Goal: Task Accomplishment & Management: Complete application form

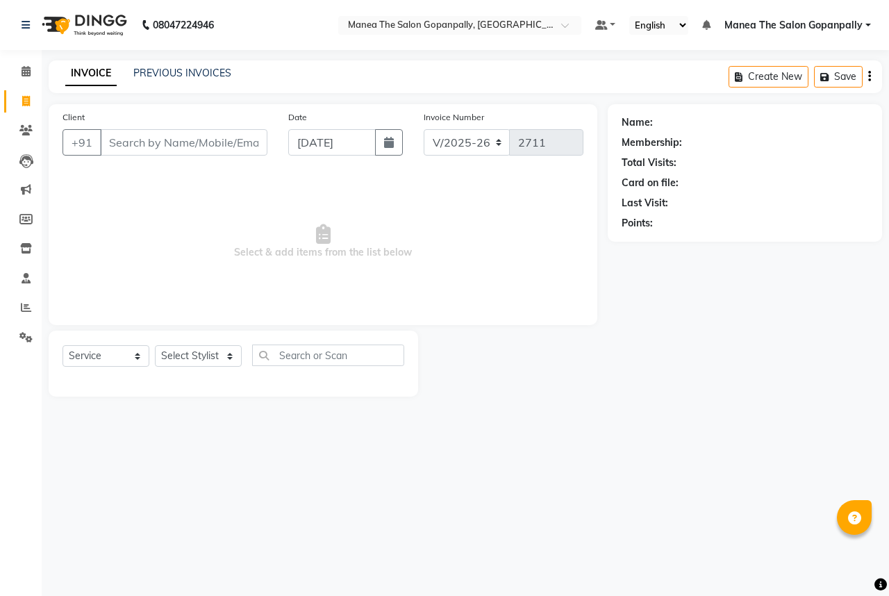
select select "7027"
select select "service"
click at [197, 360] on select "Select Stylist [PERSON_NAME] [PERSON_NAME] [PERSON_NAME] [PERSON_NAME] sameer […" at bounding box center [198, 356] width 87 height 22
select select "57885"
click at [155, 346] on select "Select Stylist [PERSON_NAME] [PERSON_NAME] [PERSON_NAME] [PERSON_NAME] sameer […" at bounding box center [198, 356] width 87 height 22
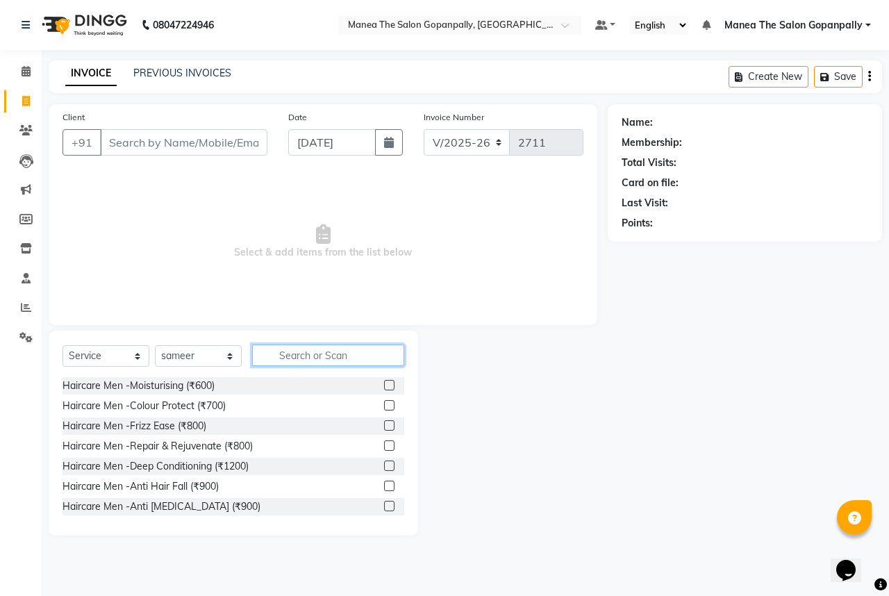
click at [308, 355] on input "text" at bounding box center [328, 355] width 152 height 22
type input "cut"
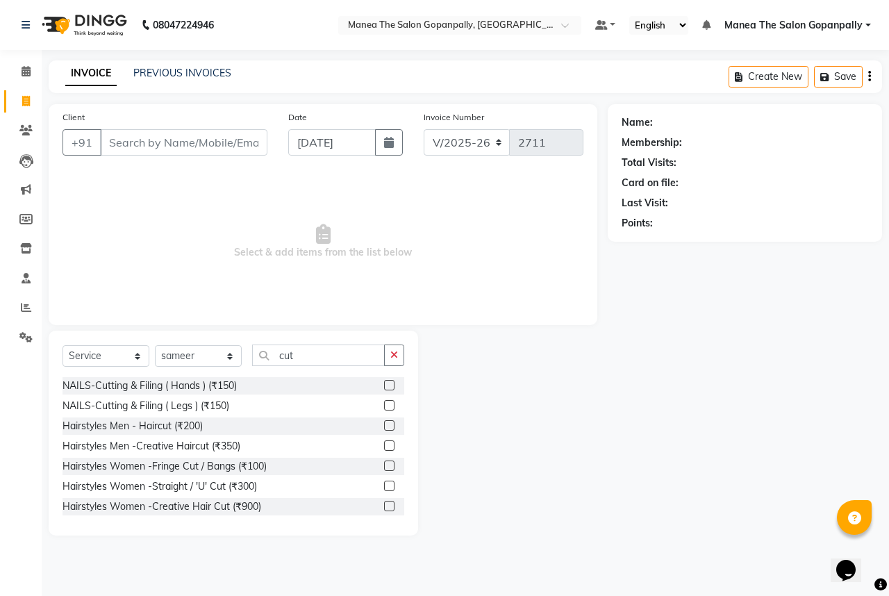
click at [384, 444] on label at bounding box center [389, 445] width 10 height 10
click at [384, 444] on input "checkbox" at bounding box center [388, 446] width 9 height 9
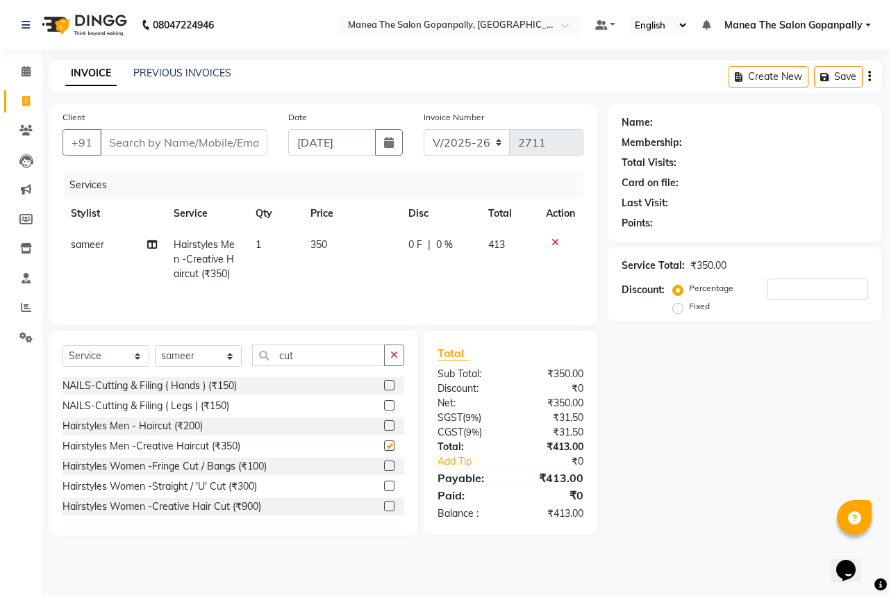
checkbox input "false"
click at [391, 355] on icon "button" at bounding box center [394, 355] width 8 height 10
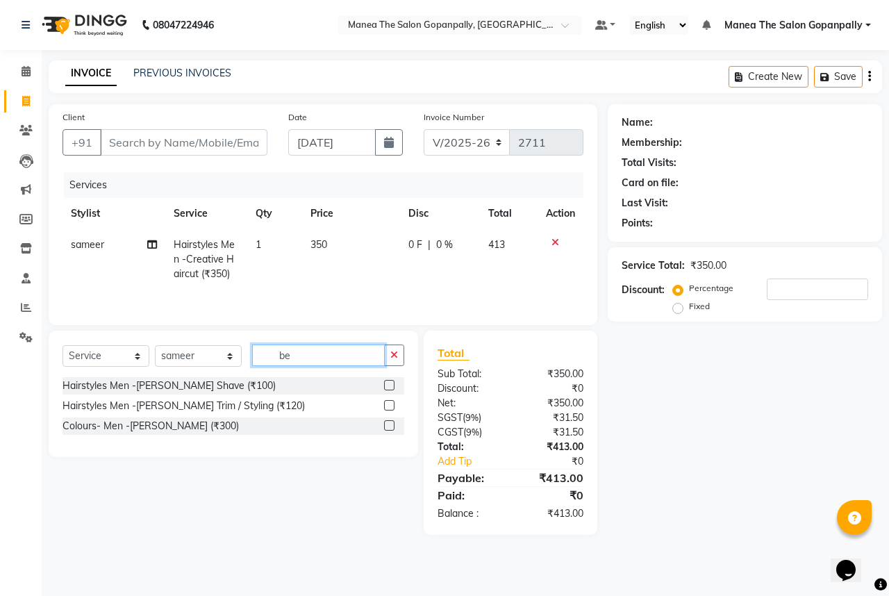
type input "be"
click at [389, 407] on label at bounding box center [389, 405] width 10 height 10
click at [389, 407] on input "checkbox" at bounding box center [388, 405] width 9 height 9
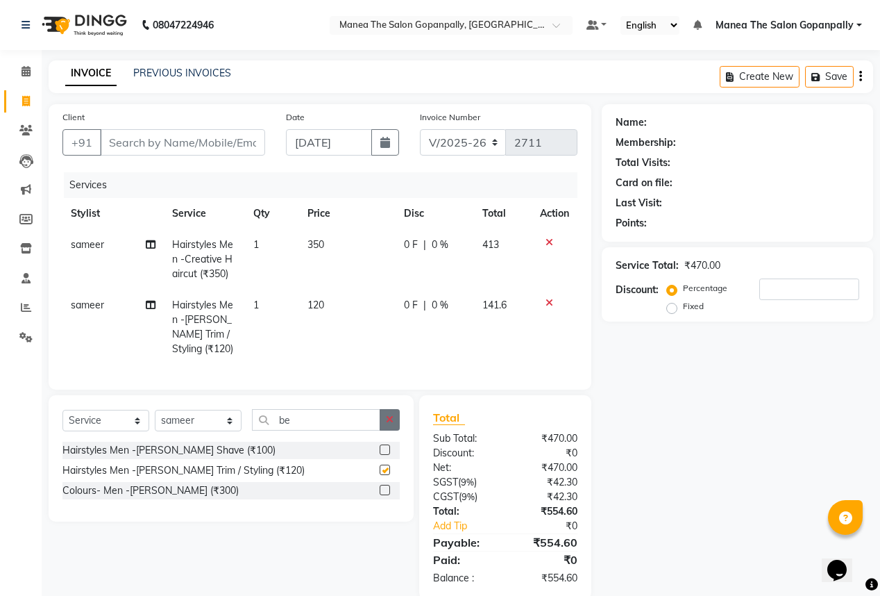
checkbox input "false"
drag, startPoint x: 391, startPoint y: 430, endPoint x: 386, endPoint y: 424, distance: 7.9
click at [391, 424] on icon "button" at bounding box center [390, 419] width 8 height 10
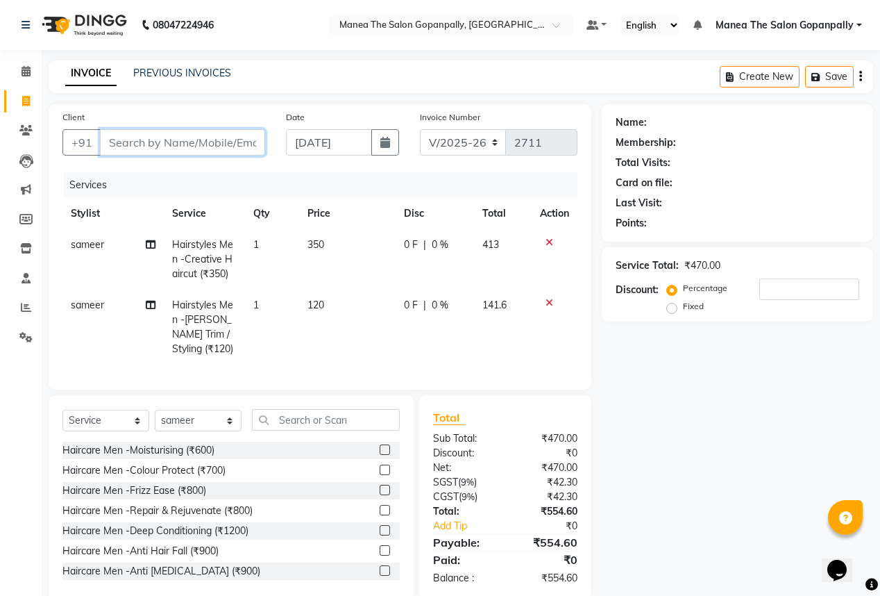
click at [232, 135] on input "Client" at bounding box center [182, 142] width 165 height 26
type input "9"
type input "0"
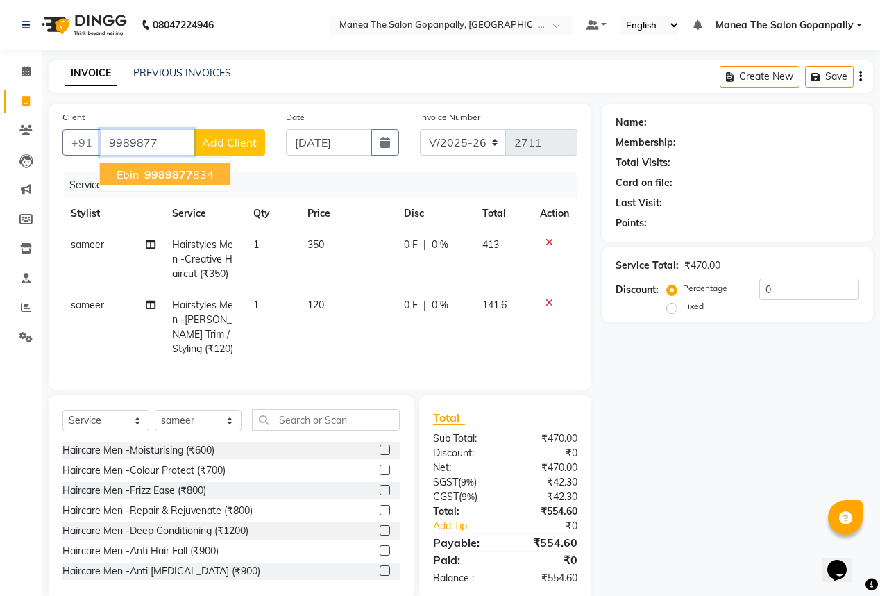
click at [194, 171] on ngb-highlight "9989877 834" at bounding box center [178, 174] width 72 height 14
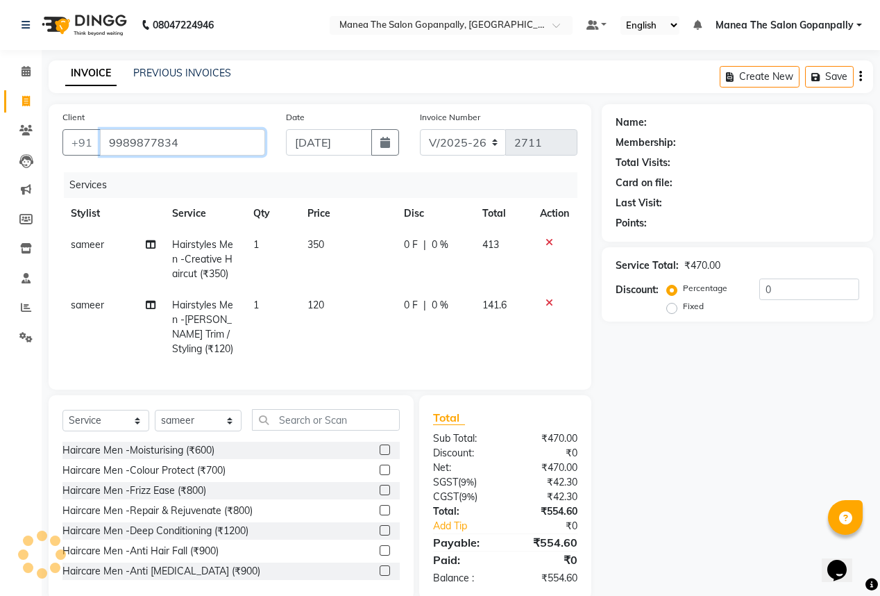
type input "9989877834"
select select "1: Object"
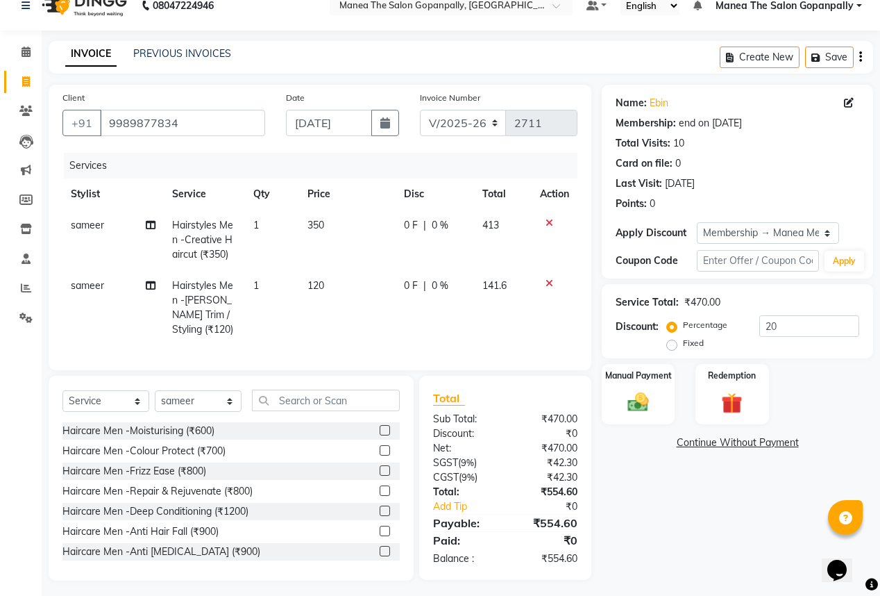
scroll to position [33, 0]
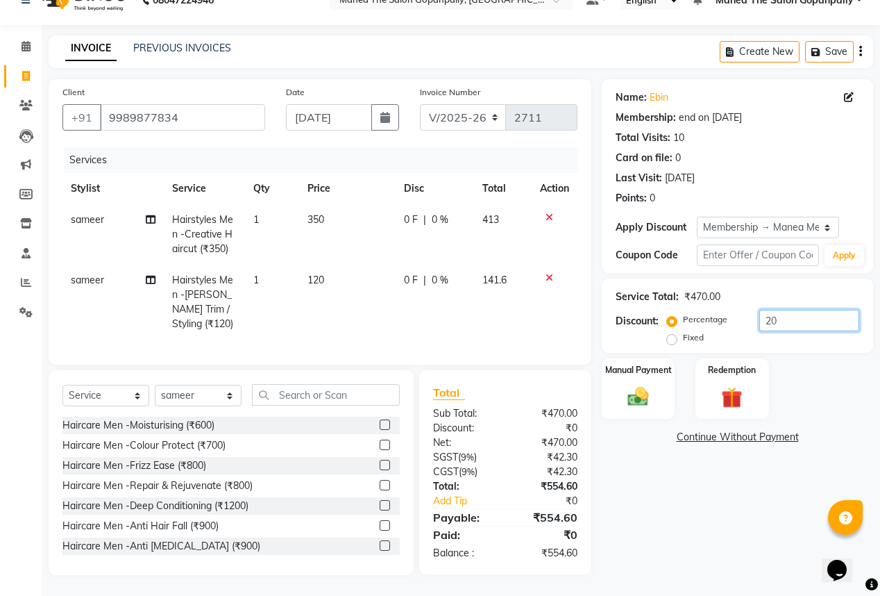
click at [787, 317] on input "20" at bounding box center [809, 321] width 100 height 22
type input "2"
type input "100"
click at [628, 395] on img at bounding box center [638, 396] width 35 height 25
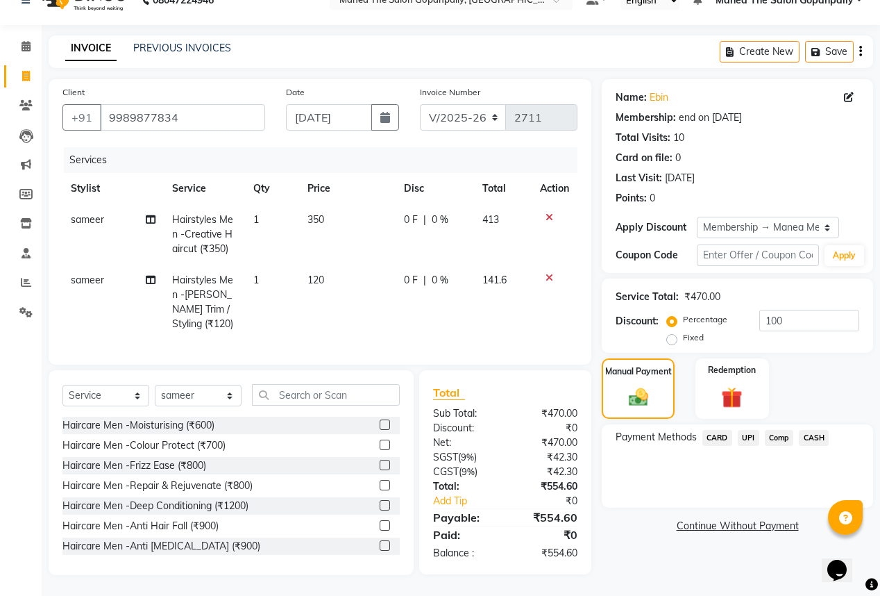
click at [753, 430] on span "UPI" at bounding box center [749, 438] width 22 height 16
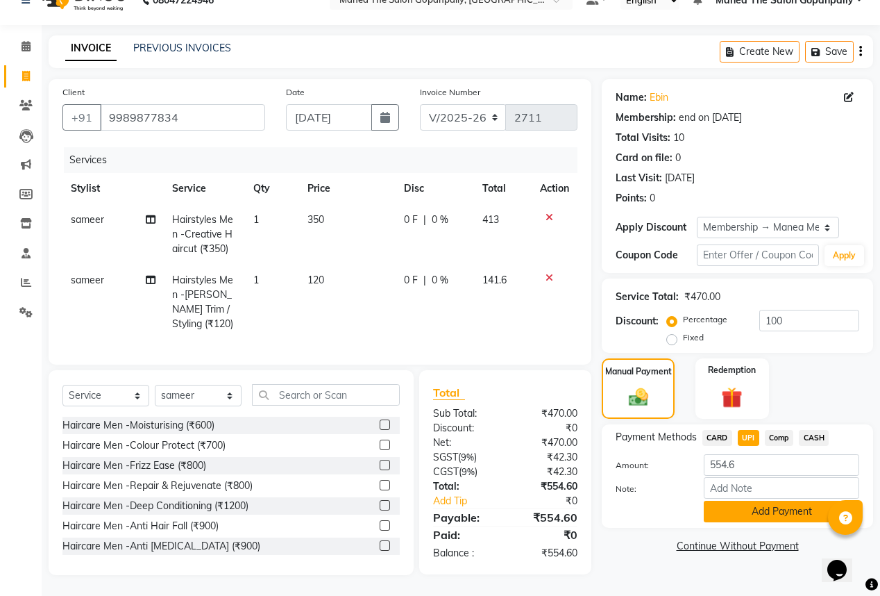
click at [753, 501] on button "Add Payment" at bounding box center [781, 512] width 155 height 22
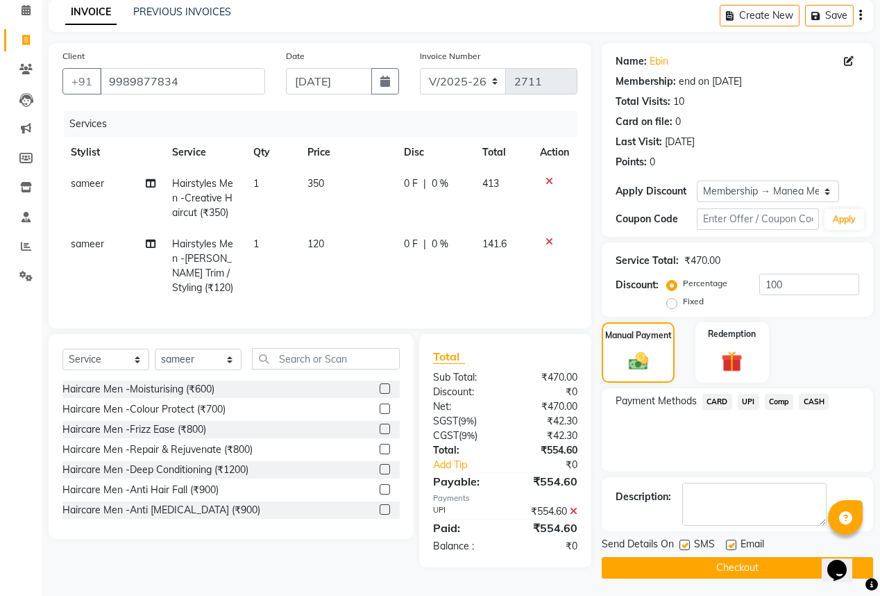
scroll to position [64, 0]
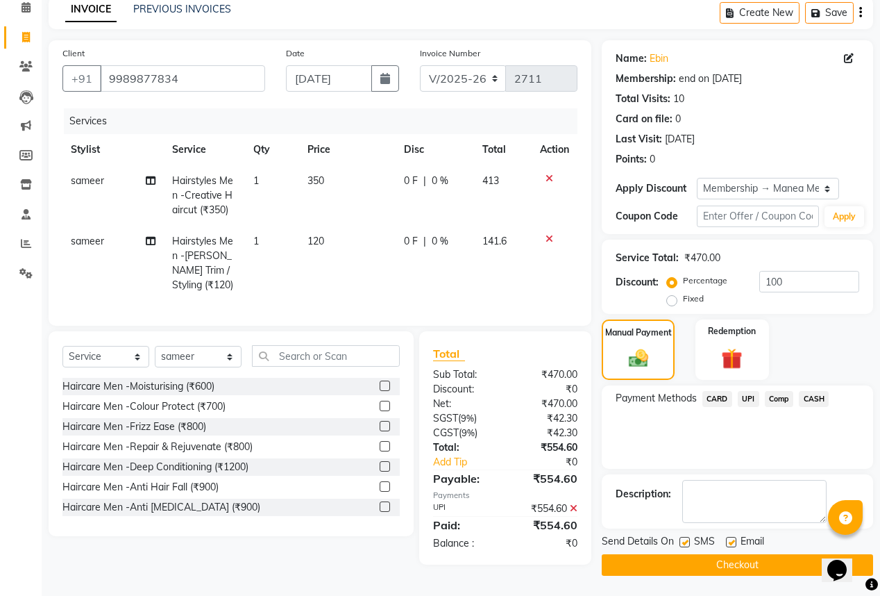
click at [728, 539] on label at bounding box center [731, 542] width 10 height 10
click at [728, 539] on input "checkbox" at bounding box center [730, 542] width 9 height 9
checkbox input "false"
click at [694, 564] on button "Checkout" at bounding box center [737, 565] width 271 height 22
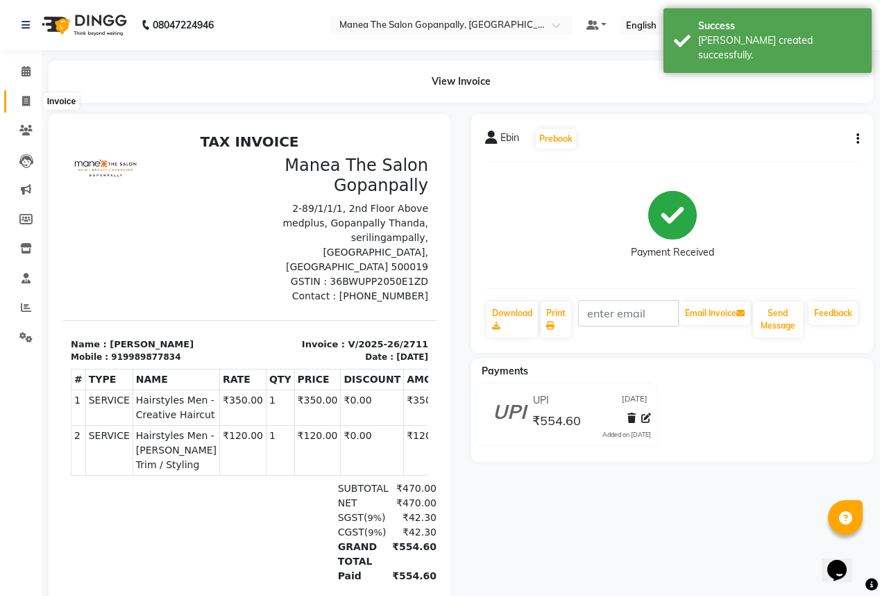
click at [23, 98] on icon at bounding box center [26, 101] width 8 height 10
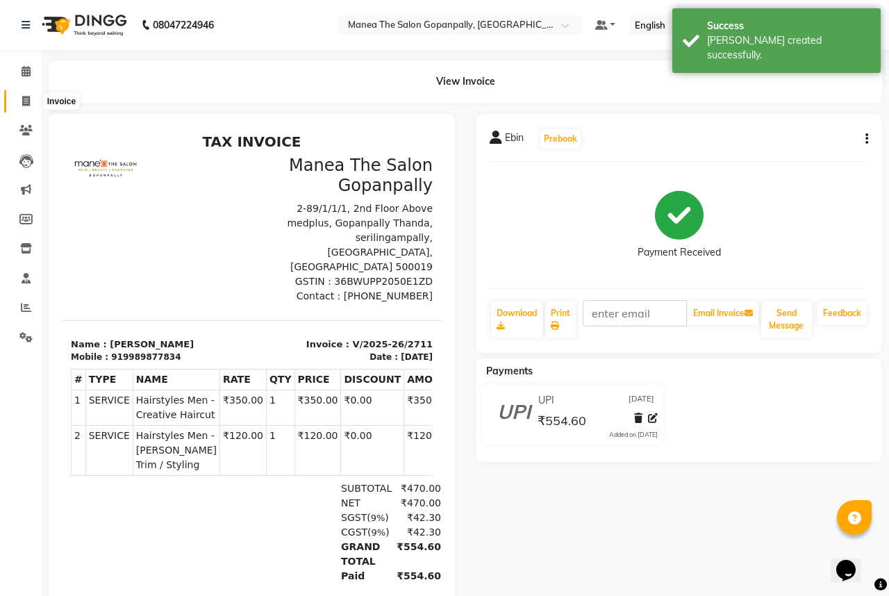
select select "7027"
select select "service"
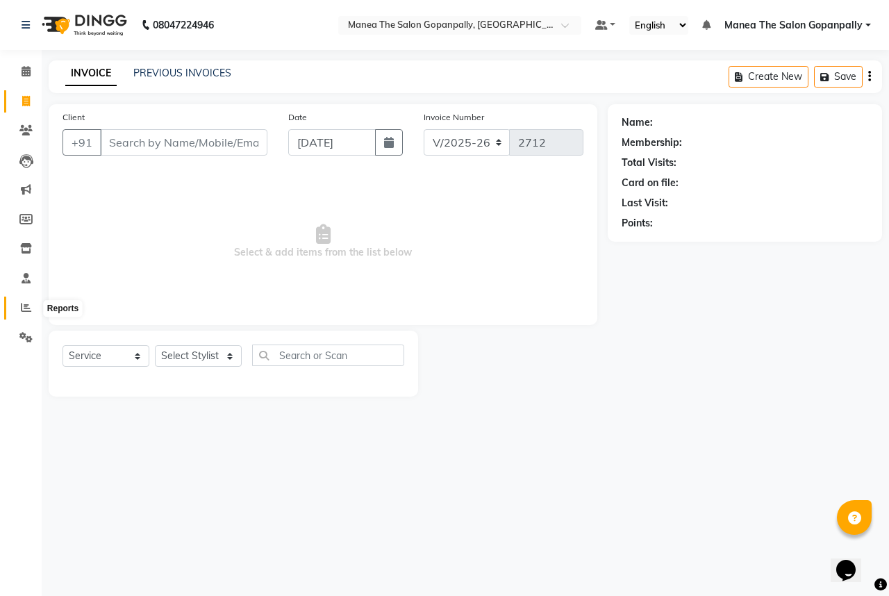
click at [22, 311] on icon at bounding box center [26, 307] width 10 height 10
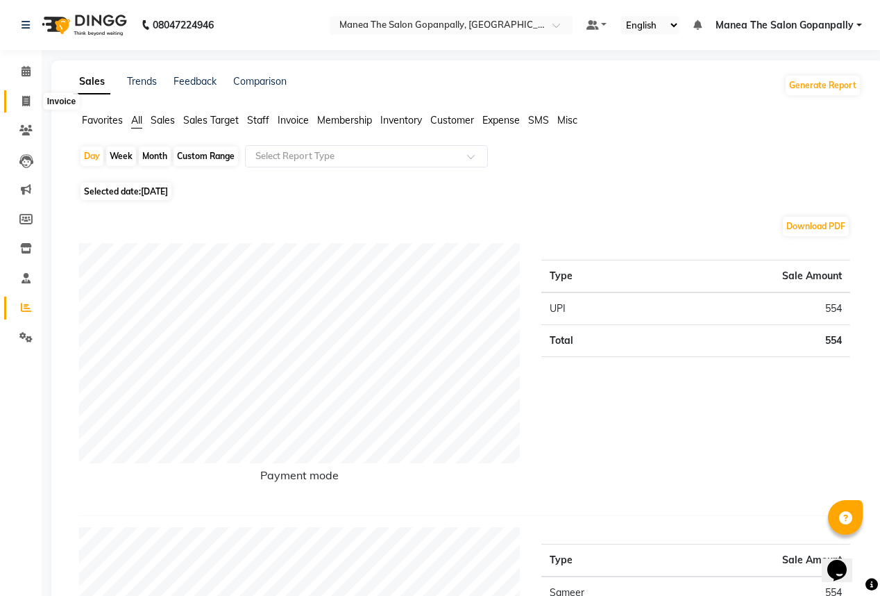
click at [26, 99] on icon at bounding box center [26, 101] width 8 height 10
select select "service"
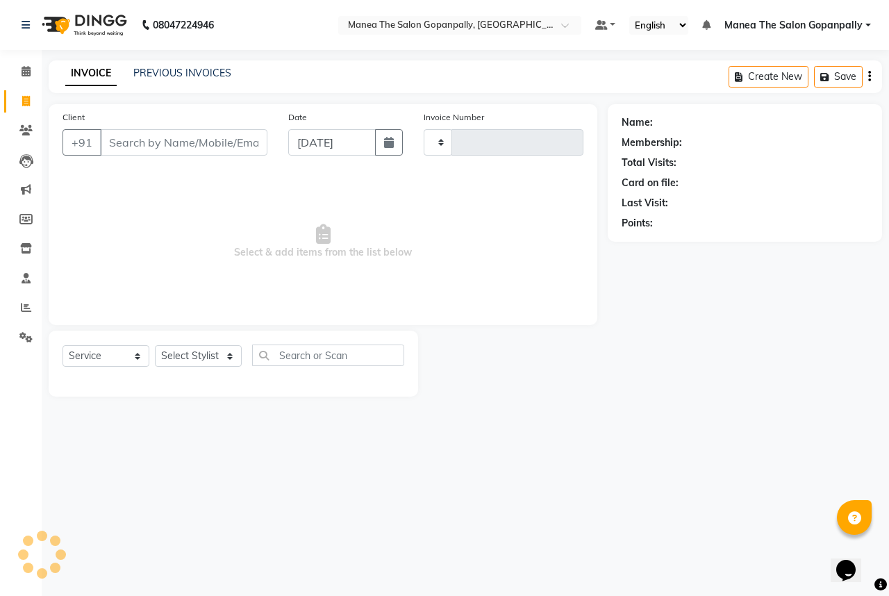
type input "2712"
select select "7027"
click at [16, 306] on span at bounding box center [26, 308] width 24 height 16
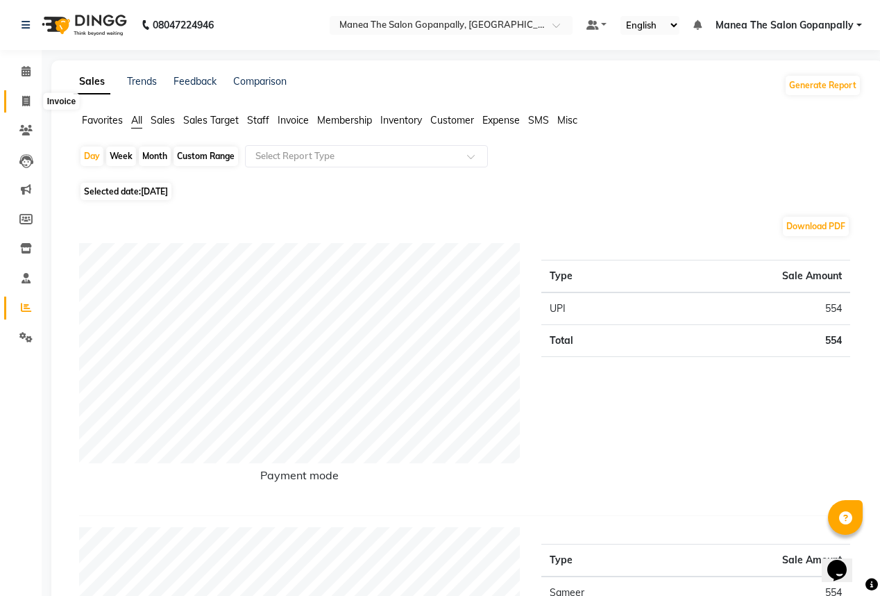
click at [17, 99] on span at bounding box center [26, 102] width 24 height 16
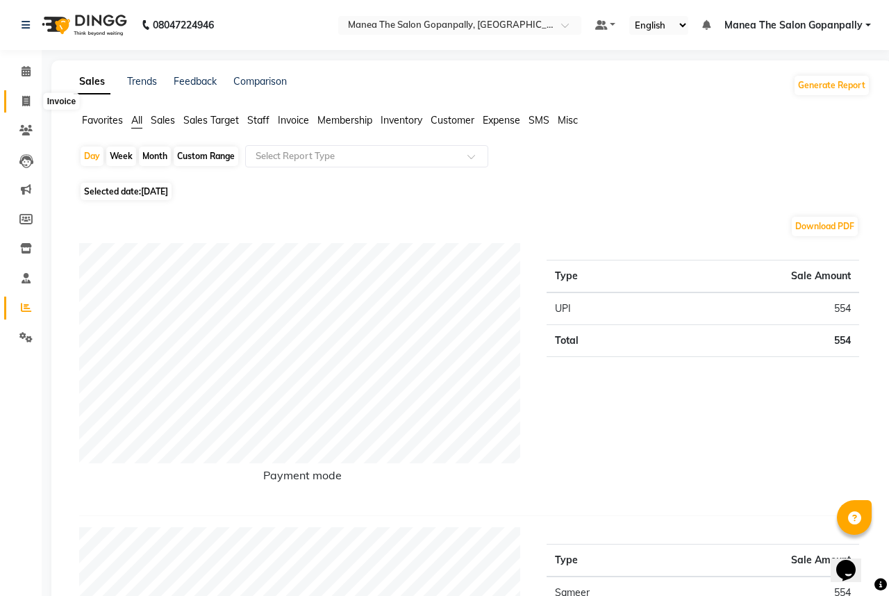
select select "7027"
select select "service"
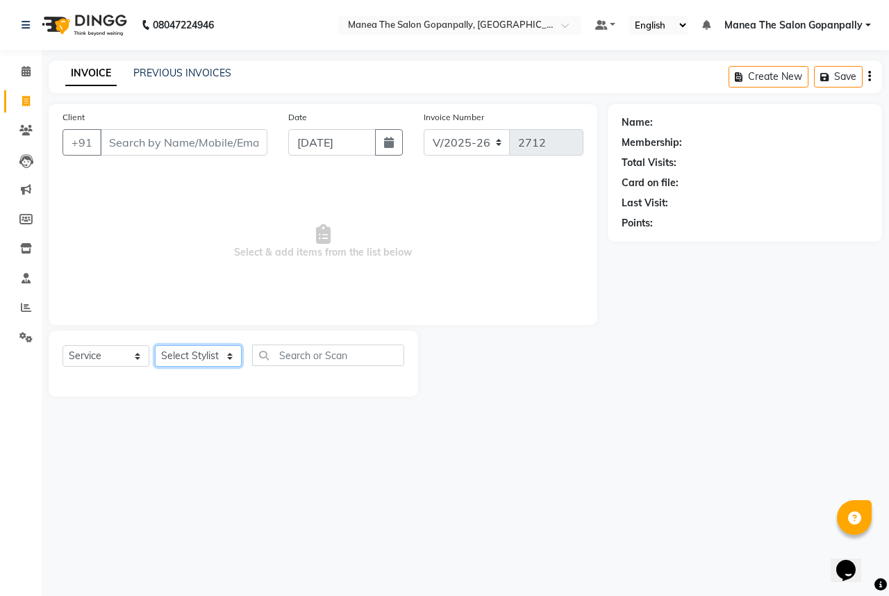
click at [210, 353] on select "Select Stylist [PERSON_NAME] [PERSON_NAME] [PERSON_NAME] [PERSON_NAME] sameer […" at bounding box center [198, 356] width 87 height 22
select select "57882"
click at [155, 346] on select "Select Stylist [PERSON_NAME] [PERSON_NAME] [PERSON_NAME] [PERSON_NAME] sameer […" at bounding box center [198, 356] width 87 height 22
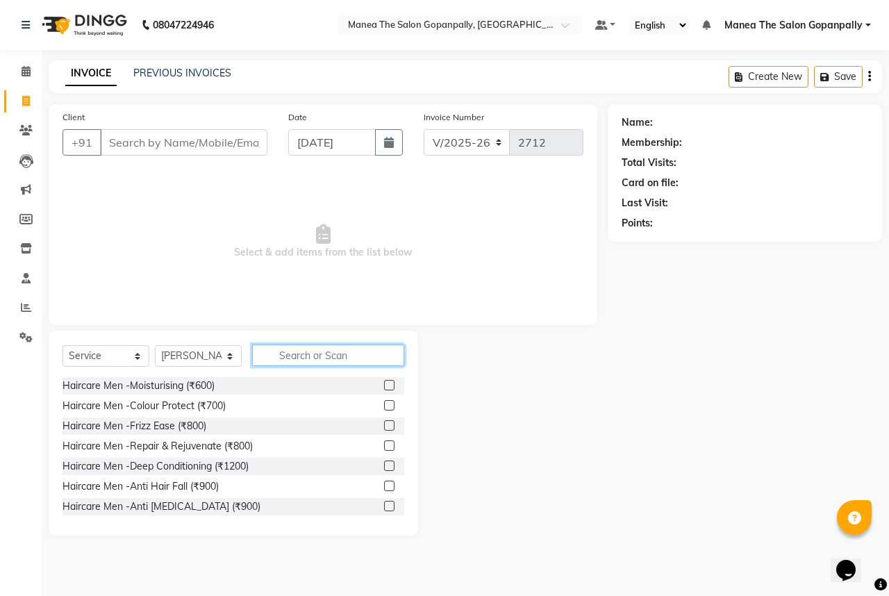
click at [297, 356] on input "text" at bounding box center [328, 355] width 152 height 22
type input "cut"
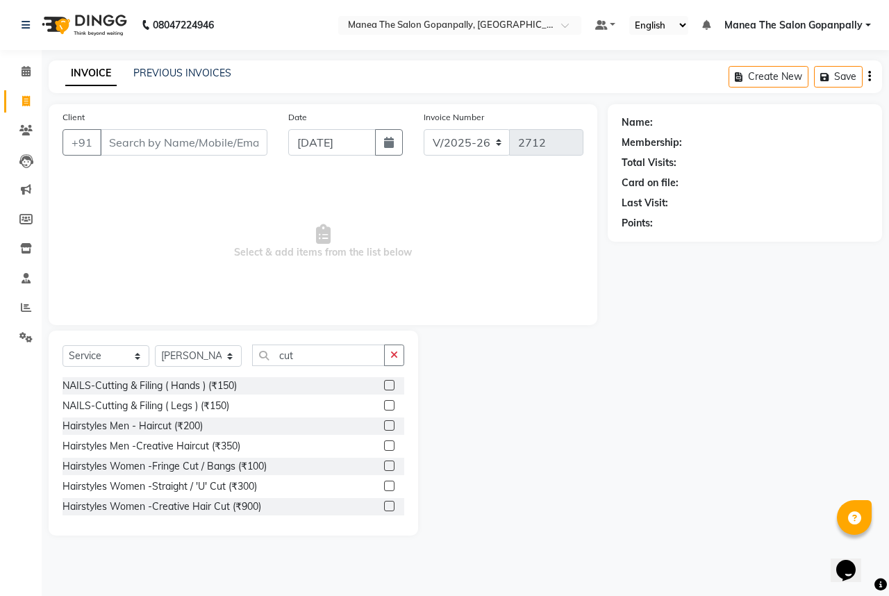
click at [384, 425] on label at bounding box center [389, 425] width 10 height 10
click at [384, 425] on input "checkbox" at bounding box center [388, 425] width 9 height 9
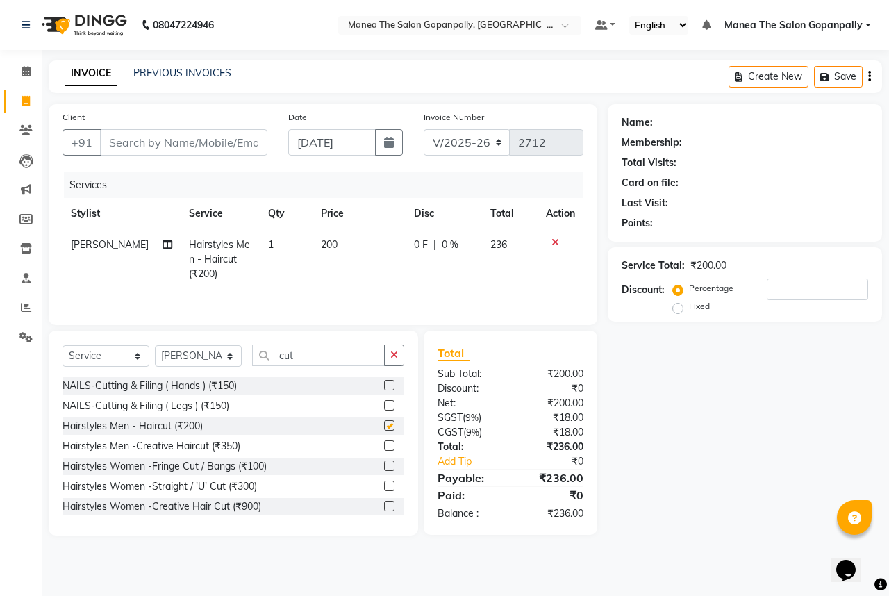
checkbox input "false"
click at [394, 353] on icon "button" at bounding box center [394, 355] width 8 height 10
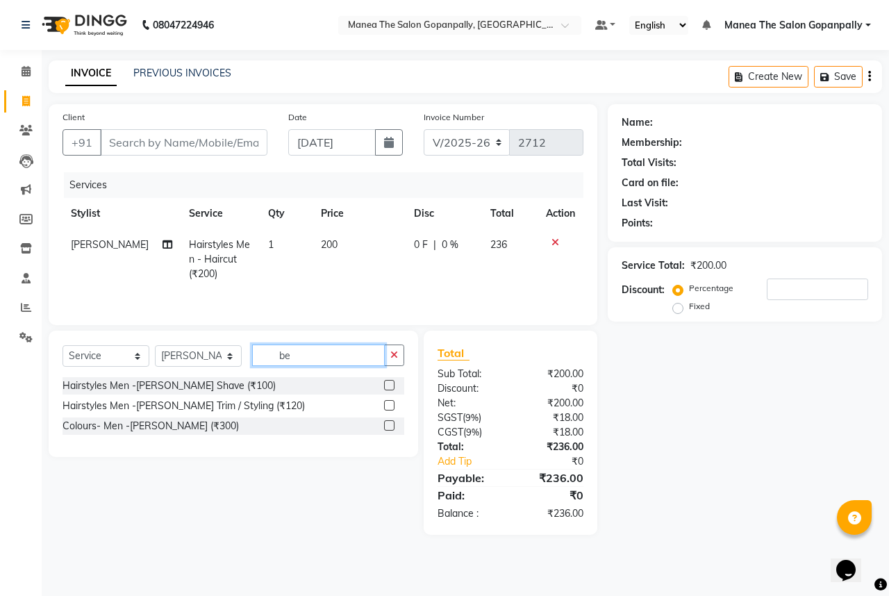
type input "be"
click at [384, 401] on label at bounding box center [389, 405] width 10 height 10
click at [384, 401] on input "checkbox" at bounding box center [388, 405] width 9 height 9
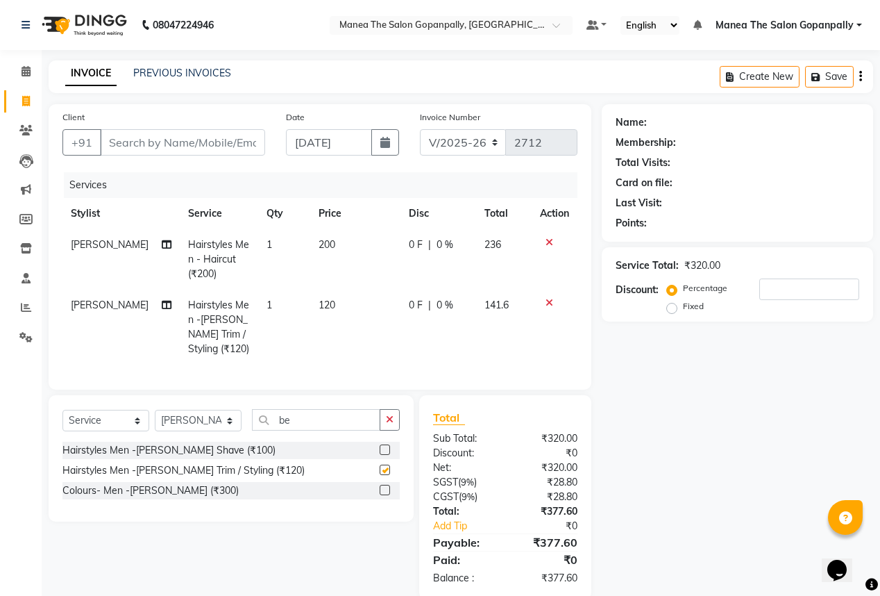
checkbox input "false"
click at [198, 137] on input "Client" at bounding box center [182, 142] width 165 height 26
click at [126, 143] on input "Client" at bounding box center [182, 142] width 165 height 26
type input "9"
type input "0"
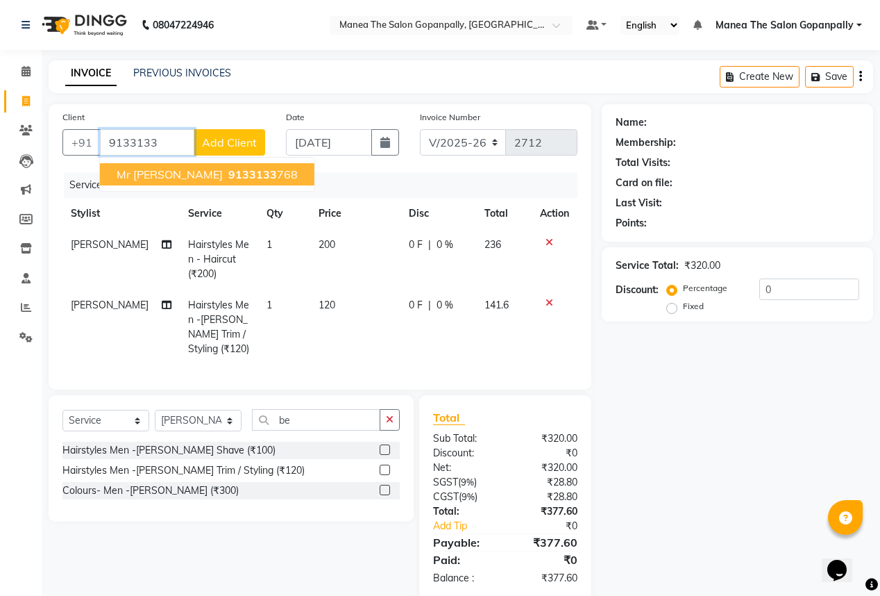
click at [145, 180] on span "mr [PERSON_NAME]" at bounding box center [170, 174] width 106 height 14
type input "9133133768"
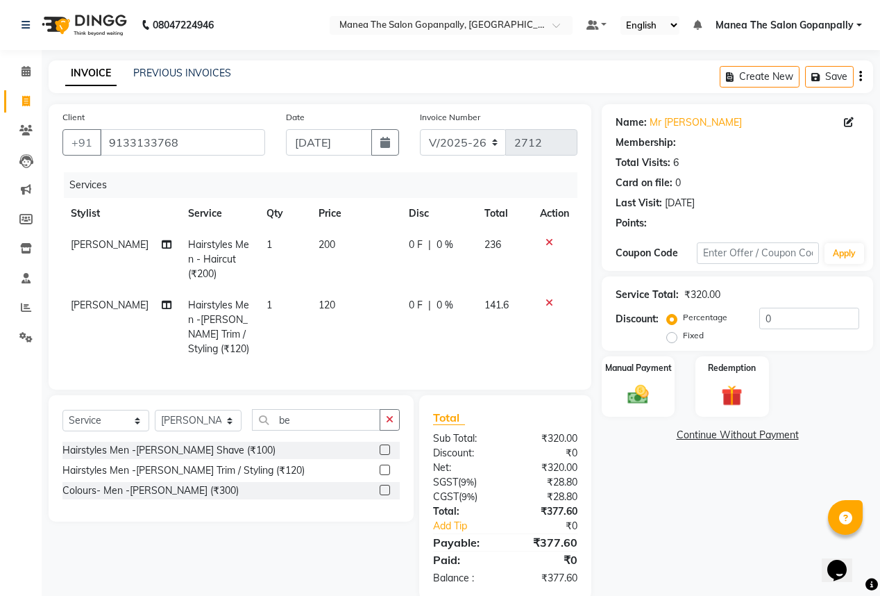
type input "20"
select select "1: Object"
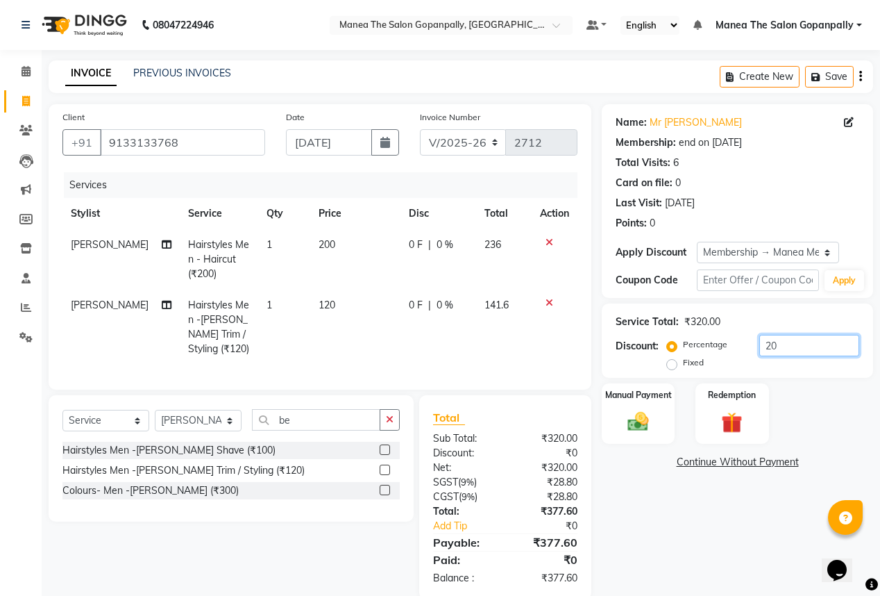
click at [782, 346] on input "20" at bounding box center [809, 346] width 100 height 22
type input "2"
click at [634, 434] on img at bounding box center [638, 421] width 35 height 25
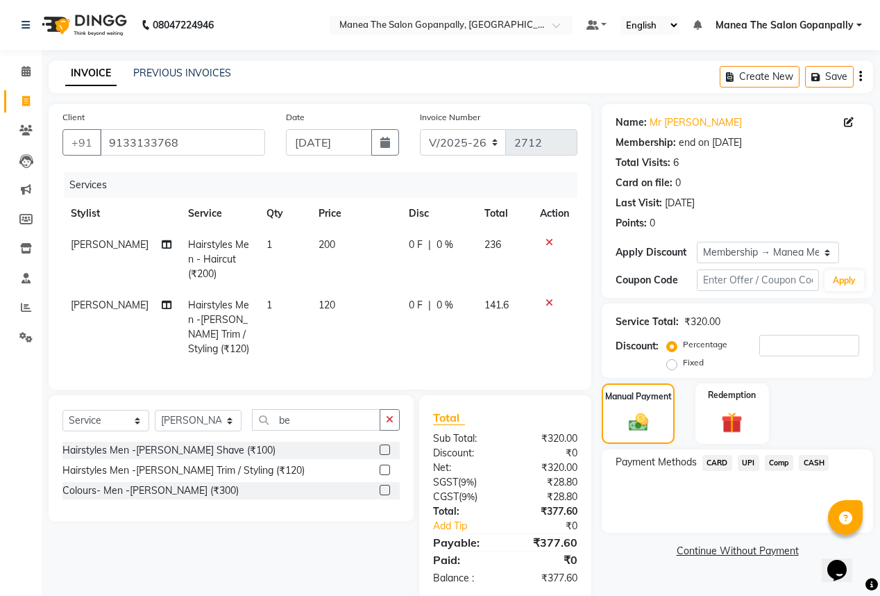
drag, startPoint x: 745, startPoint y: 460, endPoint x: 751, endPoint y: 455, distance: 7.9
click at [746, 460] on span "UPI" at bounding box center [749, 463] width 22 height 16
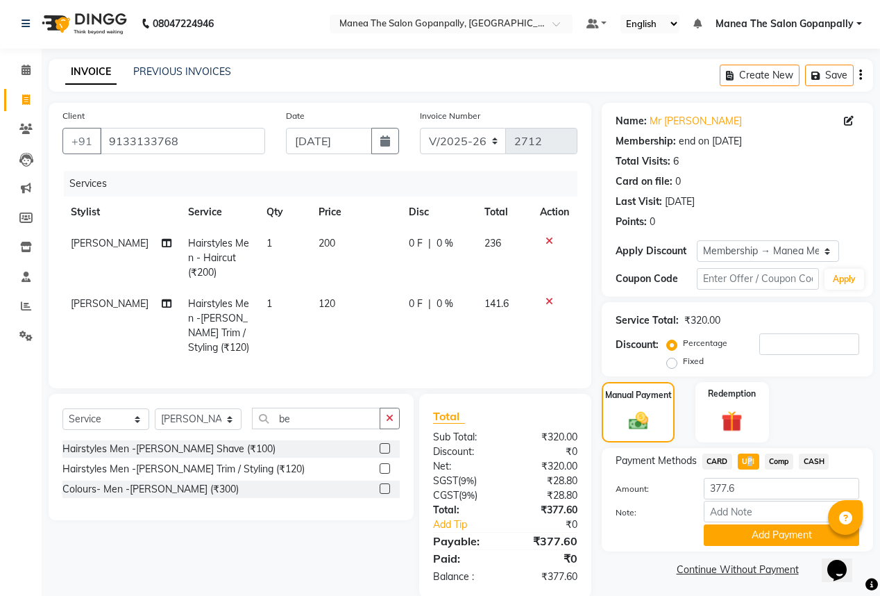
scroll to position [33, 0]
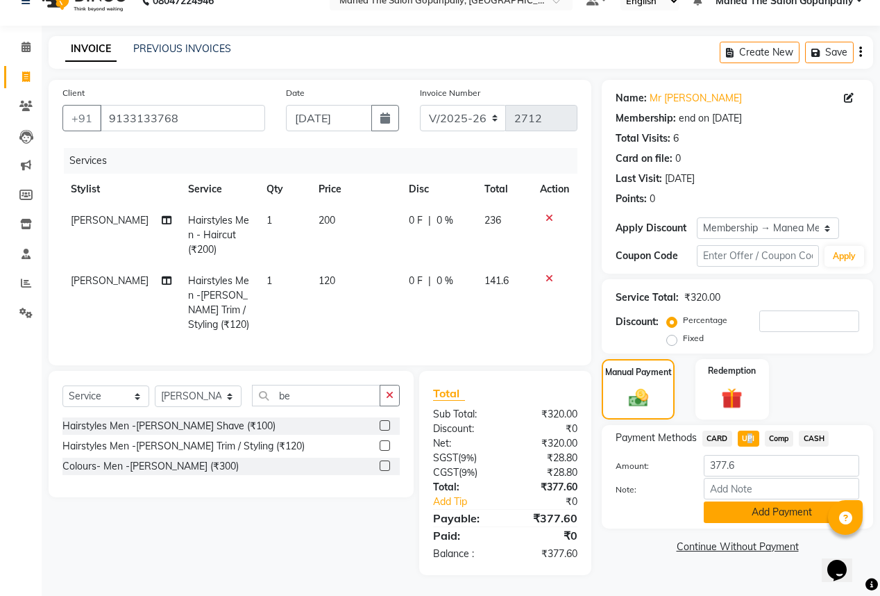
click at [775, 503] on button "Add Payment" at bounding box center [781, 512] width 155 height 22
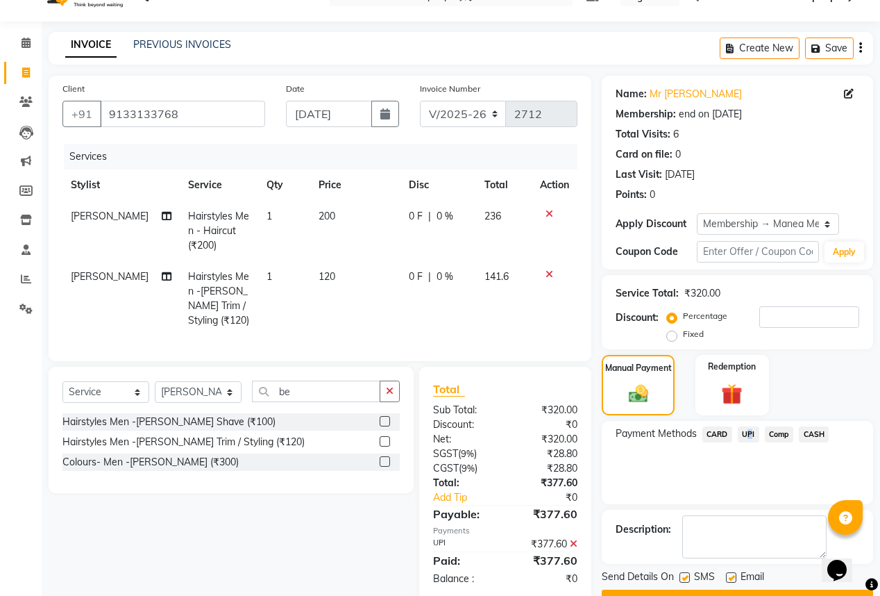
scroll to position [64, 0]
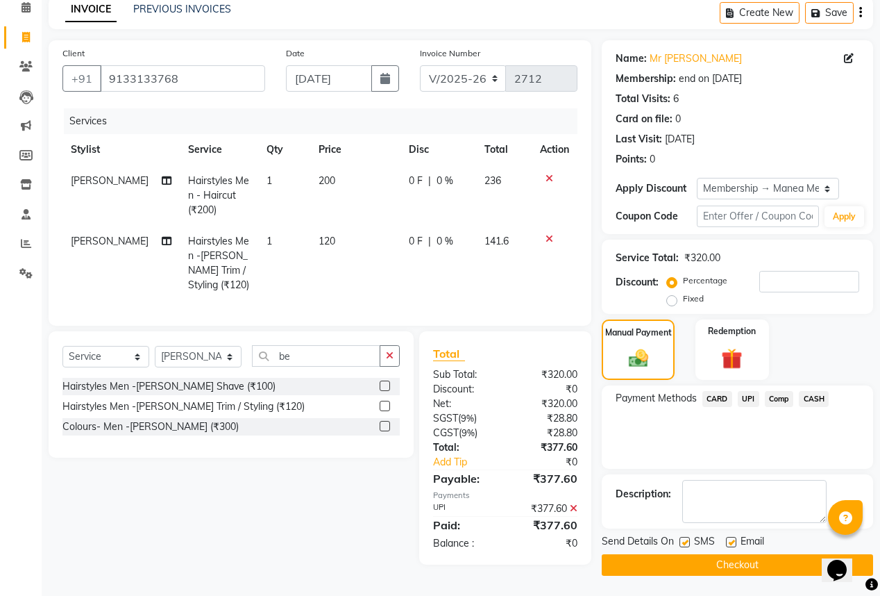
click at [732, 543] on label at bounding box center [731, 542] width 10 height 10
click at [732, 543] on input "checkbox" at bounding box center [730, 542] width 9 height 9
checkbox input "false"
click at [671, 568] on button "Checkout" at bounding box center [737, 565] width 271 height 22
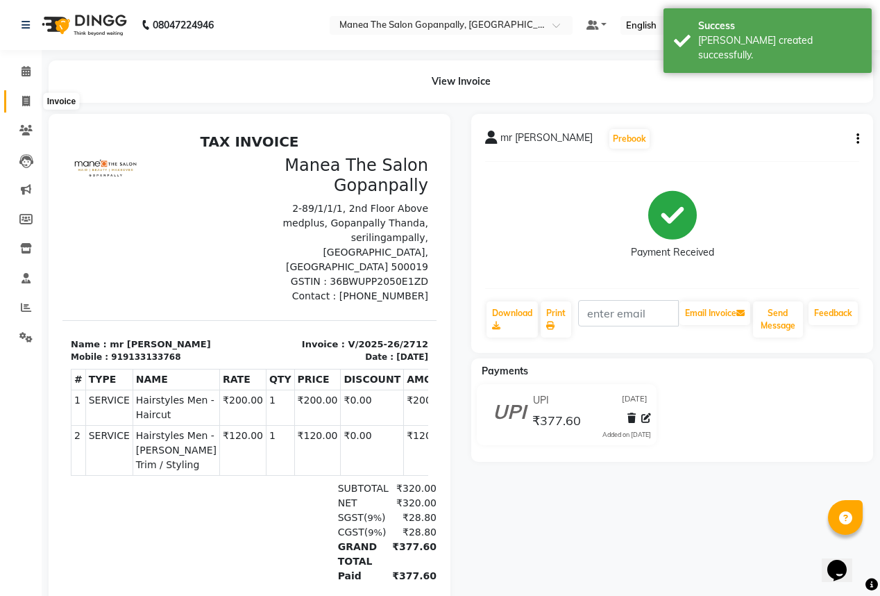
click at [22, 108] on span at bounding box center [26, 102] width 24 height 16
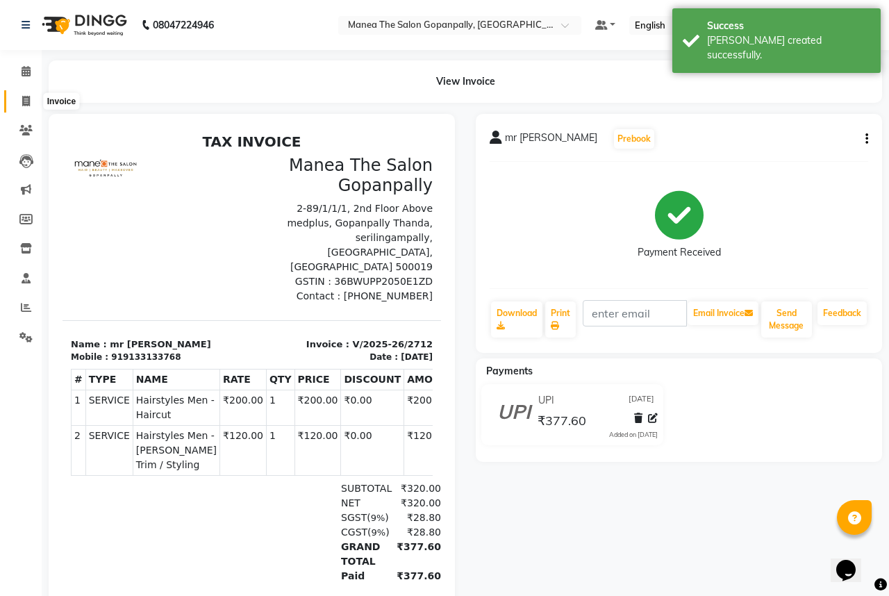
select select "7027"
select select "service"
